Goal: Task Accomplishment & Management: Manage account settings

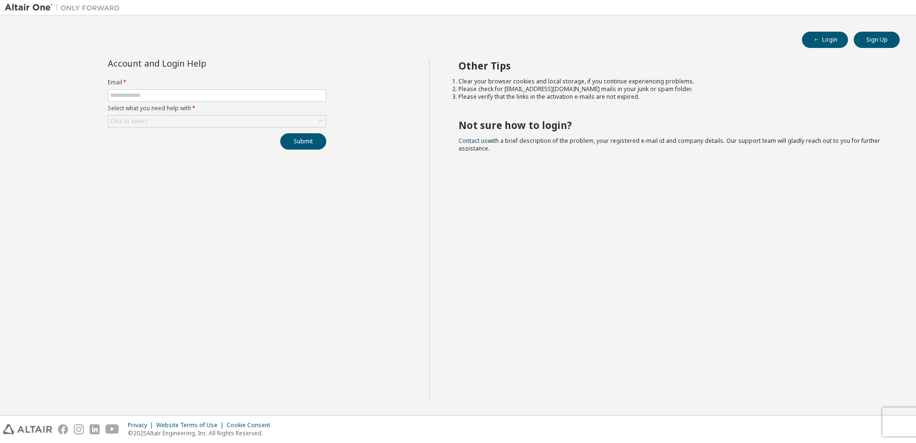
type input "**********"
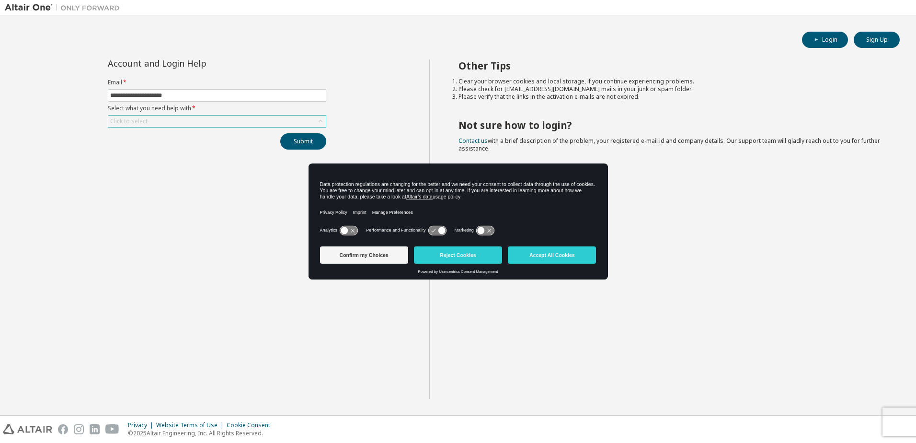
click at [275, 123] on div "Click to select" at bounding box center [217, 120] width 218 height 11
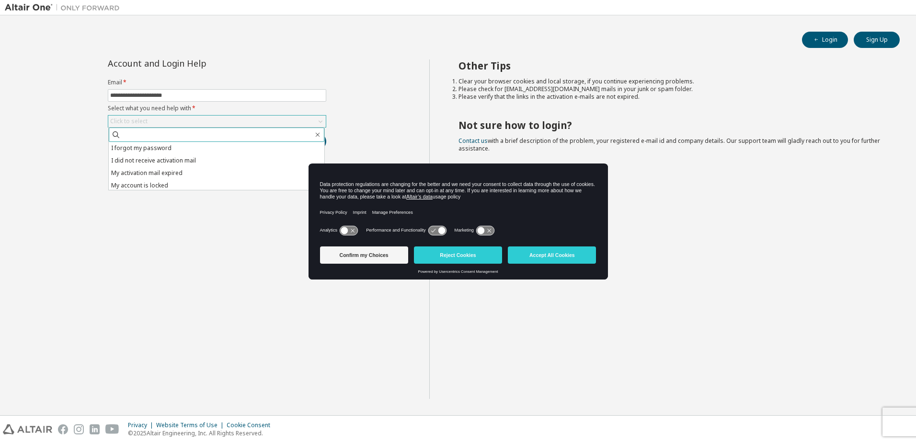
click at [238, 140] on span at bounding box center [217, 134] width 216 height 14
click at [237, 145] on li "I forgot my password" at bounding box center [217, 148] width 216 height 12
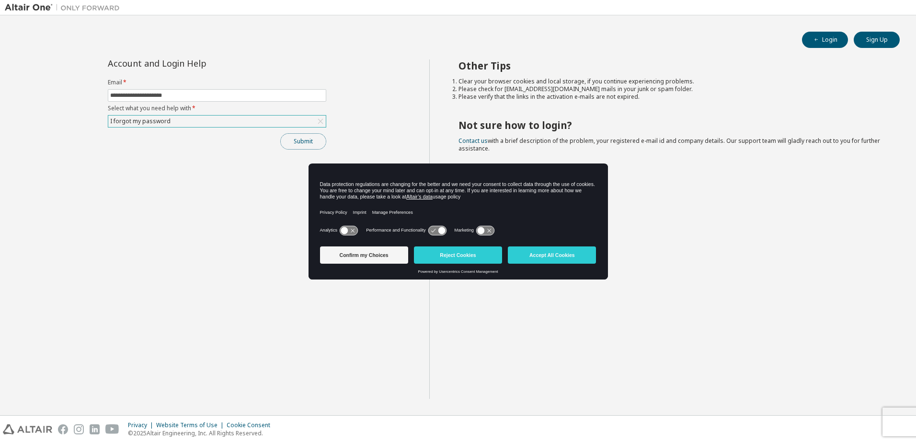
click at [297, 147] on button "Submit" at bounding box center [303, 141] width 46 height 16
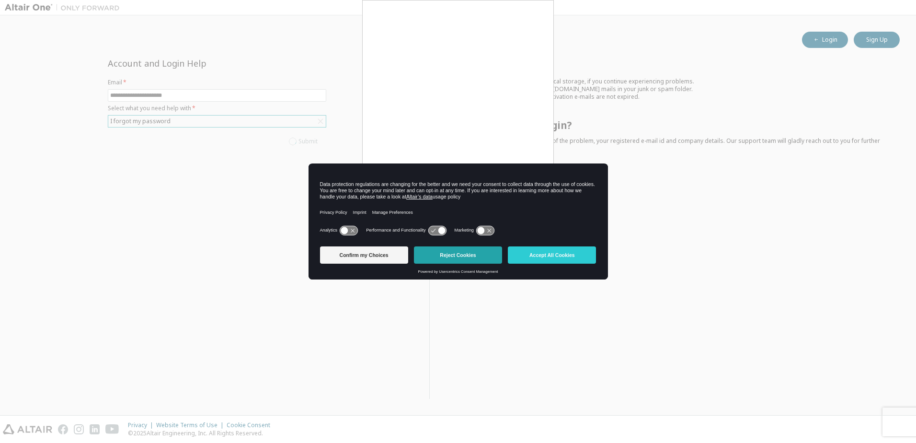
click at [465, 250] on button "Reject Cookies" at bounding box center [458, 254] width 88 height 17
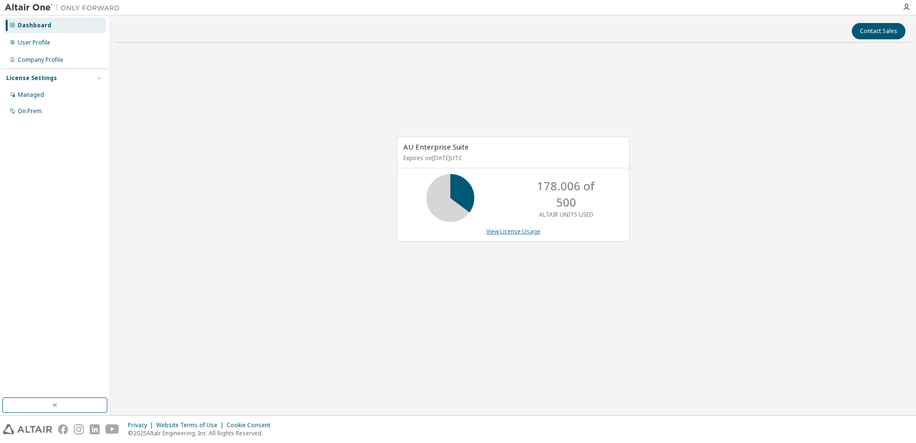
click at [518, 231] on link "View License Usage" at bounding box center [513, 231] width 54 height 8
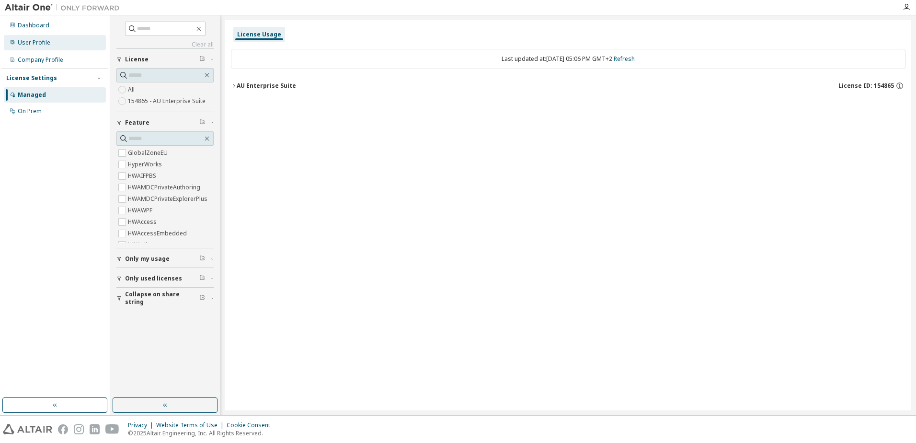
click at [83, 35] on div "User Profile" at bounding box center [55, 42] width 102 height 15
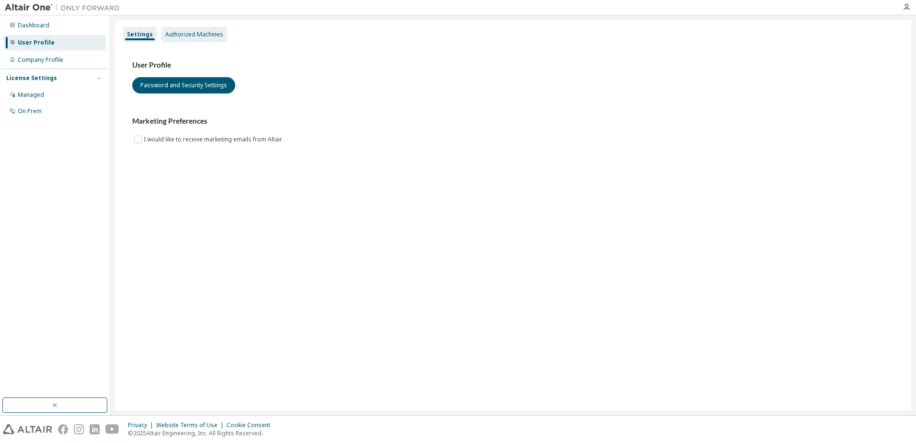
click at [172, 34] on div "Authorized Machines" at bounding box center [194, 35] width 58 height 8
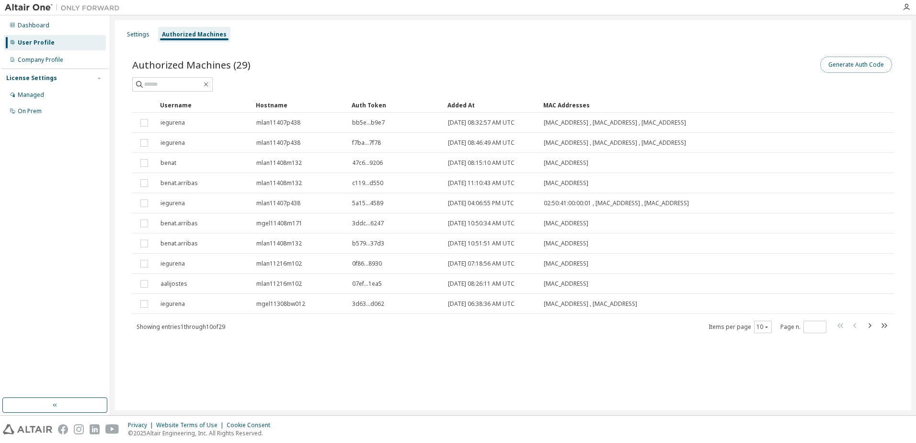
click at [838, 71] on button "Generate Auth Code" at bounding box center [856, 65] width 72 height 16
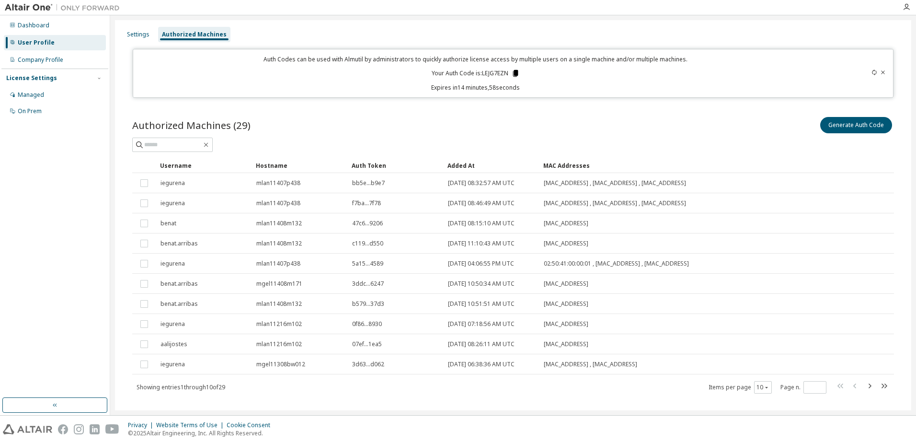
click at [515, 70] on icon at bounding box center [515, 73] width 5 height 7
click at [872, 70] on icon at bounding box center [875, 72] width 6 height 6
click at [872, 71] on icon at bounding box center [875, 72] width 6 height 6
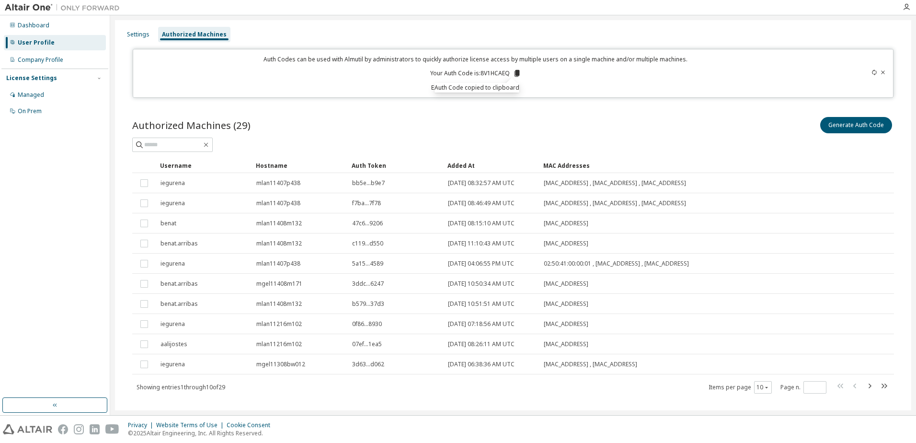
click at [619, 80] on div "Auth Codes can be used with Almutil by administrators to quickly authorize lice…" at bounding box center [476, 73] width 674 height 36
click at [204, 81] on div "Auth Codes can be used with Almutil by administrators to quickly authorize lice…" at bounding box center [476, 73] width 674 height 36
click at [872, 71] on icon at bounding box center [875, 72] width 6 height 6
click at [514, 73] on icon at bounding box center [515, 73] width 5 height 7
click at [708, 126] on div "Generate Auth Code" at bounding box center [703, 125] width 381 height 20
